Goal: Navigation & Orientation: Understand site structure

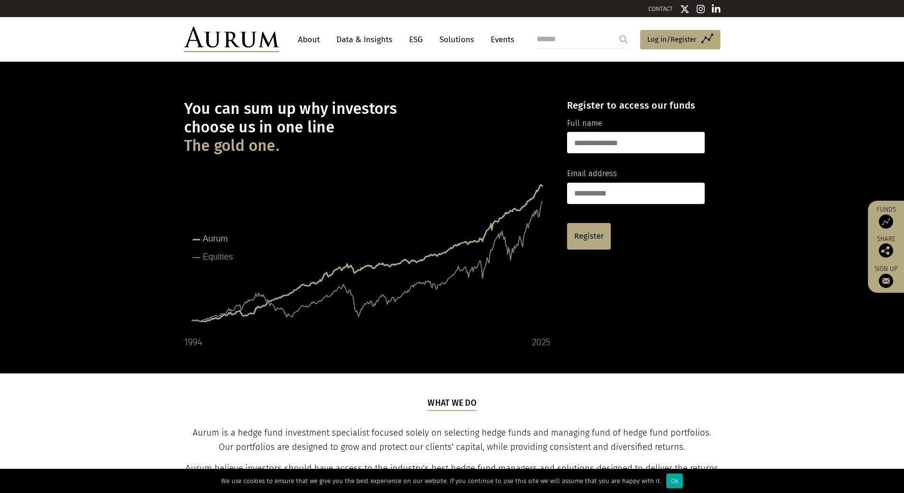
click at [295, 44] on link "About" at bounding box center [308, 40] width 31 height 18
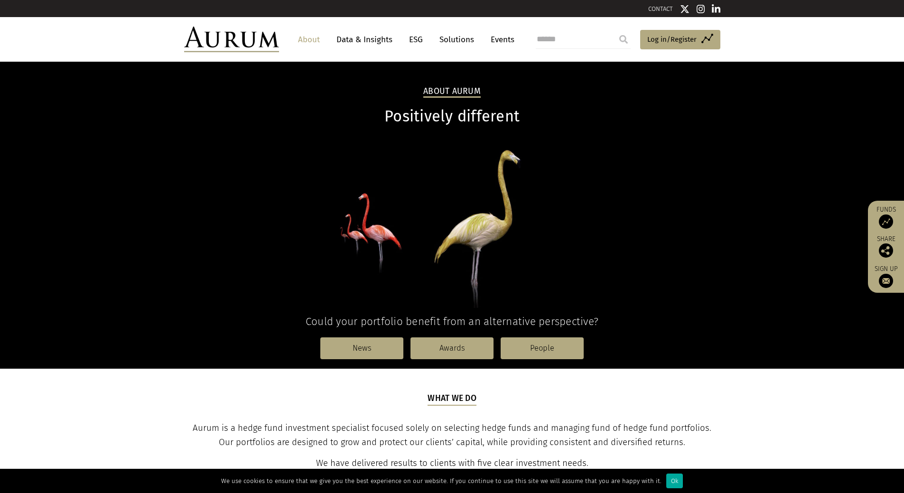
click at [424, 36] on link "ESG" at bounding box center [415, 40] width 23 height 18
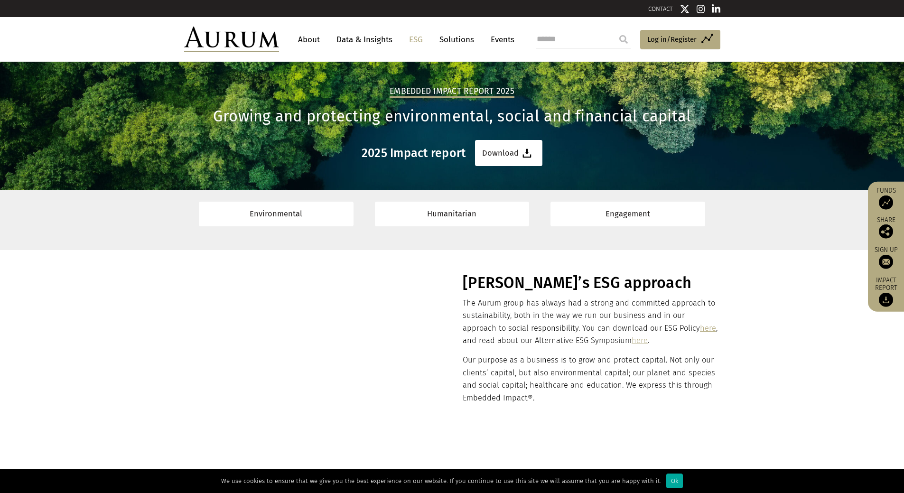
click at [453, 39] on link "Solutions" at bounding box center [457, 40] width 44 height 18
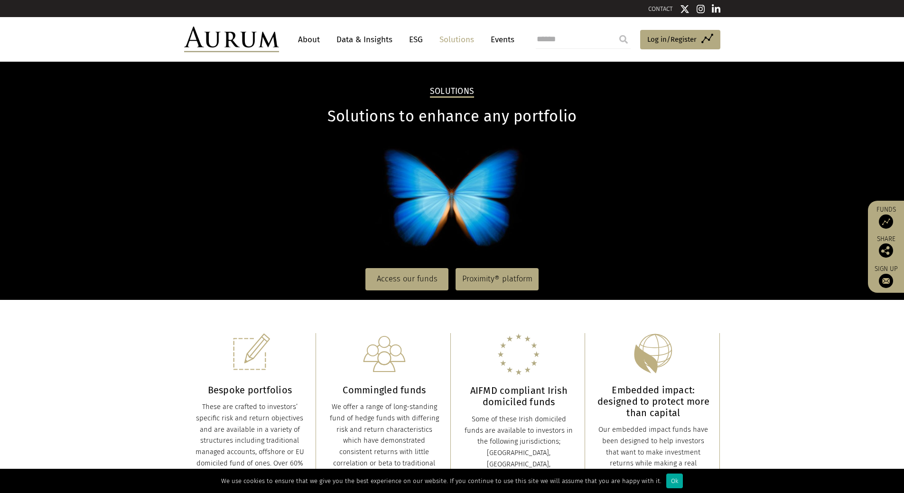
click at [316, 35] on link "About" at bounding box center [308, 40] width 31 height 18
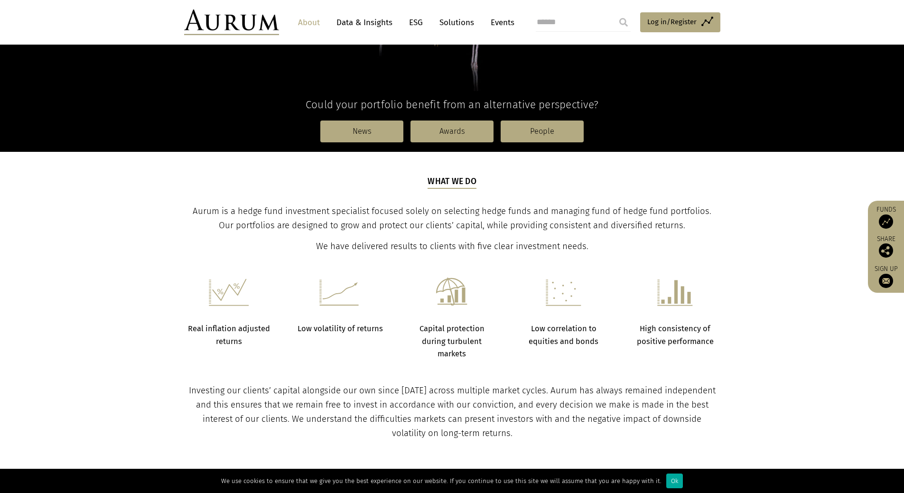
scroll to position [217, 0]
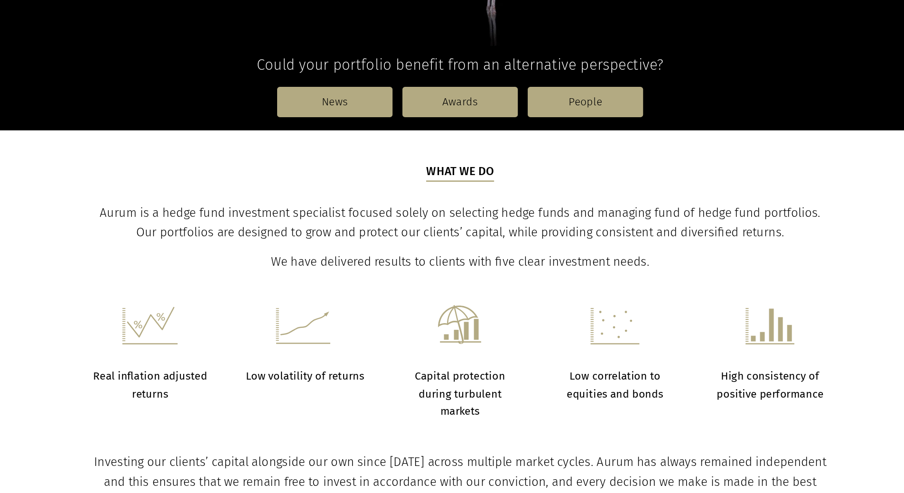
click at [154, 244] on section "What we do Aurum is a hedge fund investment specialist focused solely on select…" at bounding box center [452, 202] width 904 height 102
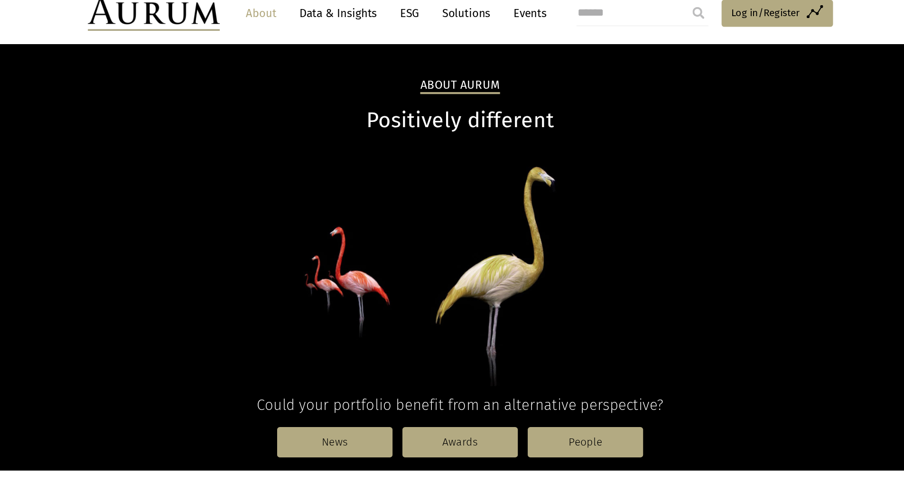
scroll to position [0, 0]
